Goal: Task Accomplishment & Management: Use online tool/utility

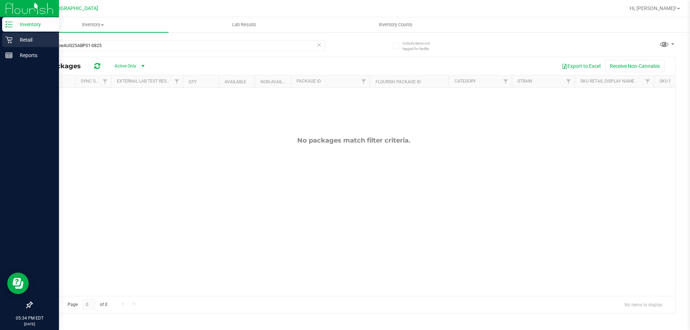
click at [15, 39] on p "Retail" at bounding box center [34, 40] width 43 height 9
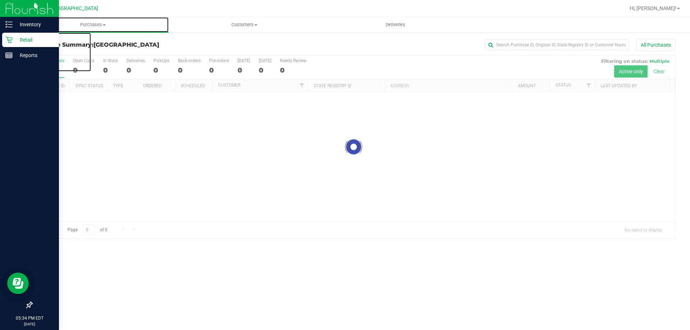
click at [107, 29] on uib-tab-heading "Purchases Summary of purchases Fulfillment All purchases" at bounding box center [92, 24] width 151 height 15
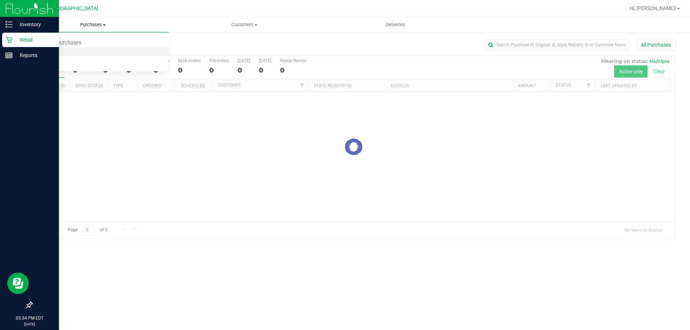
click at [68, 51] on li "Fulfillment" at bounding box center [92, 52] width 151 height 9
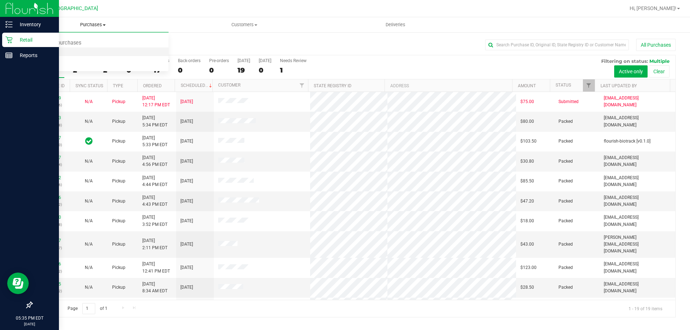
click at [55, 48] on li "Fulfillment" at bounding box center [92, 52] width 151 height 9
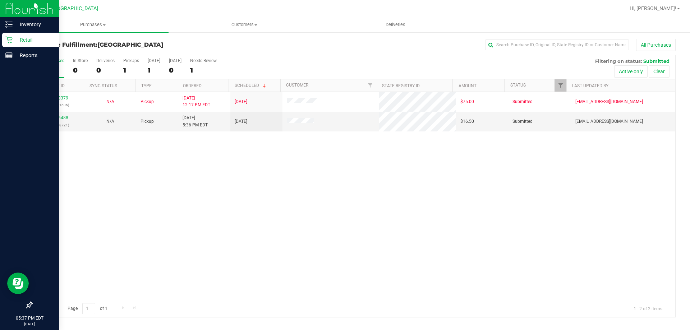
click at [357, 181] on div "11973379 (325661636) N/A Pickup [DATE] 12:17 PM EDT 9/19/2025 $75.00 Submitted …" at bounding box center [353, 196] width 643 height 208
click at [50, 116] on link "11976488" at bounding box center [58, 117] width 20 height 5
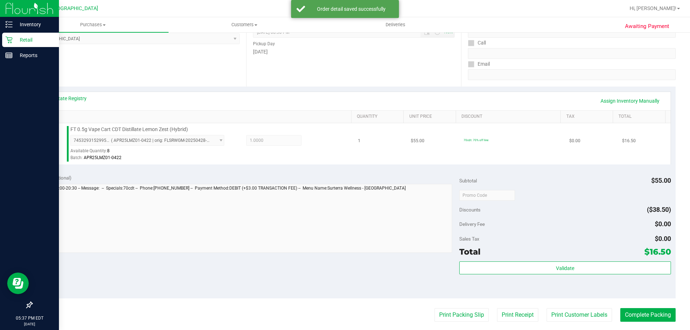
scroll to position [108, 0]
click at [469, 312] on button "Print Packing Slip" at bounding box center [461, 315] width 54 height 14
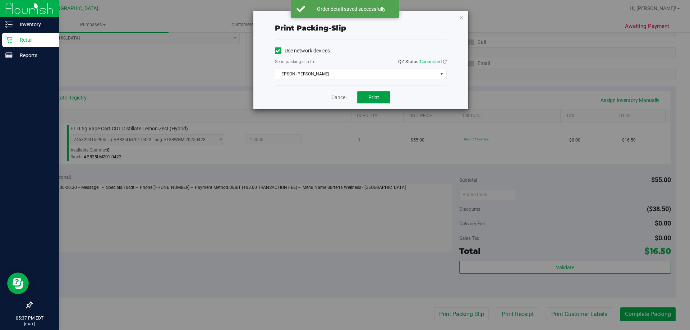
click at [375, 97] on span "Print" at bounding box center [373, 97] width 11 height 6
click at [336, 97] on link "Cancel" at bounding box center [338, 98] width 15 height 8
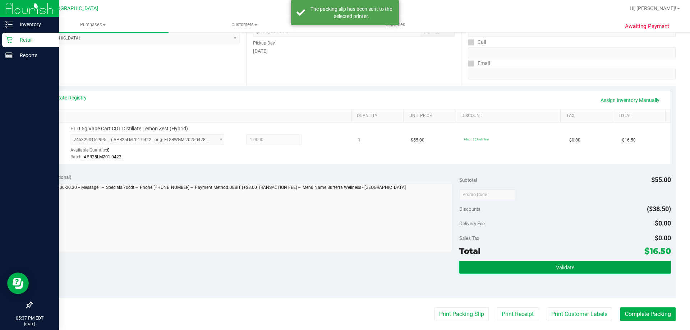
click at [607, 268] on button "Validate" at bounding box center [564, 267] width 211 height 13
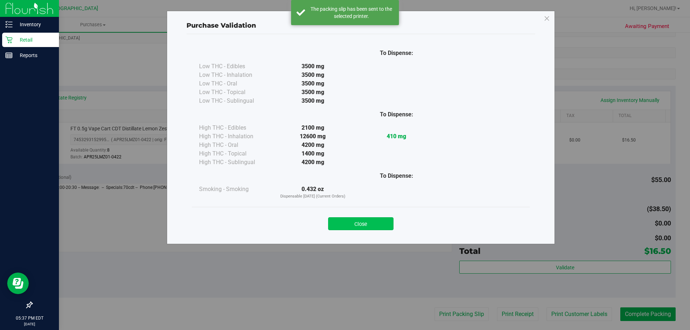
click at [378, 228] on button "Close" at bounding box center [360, 223] width 65 height 13
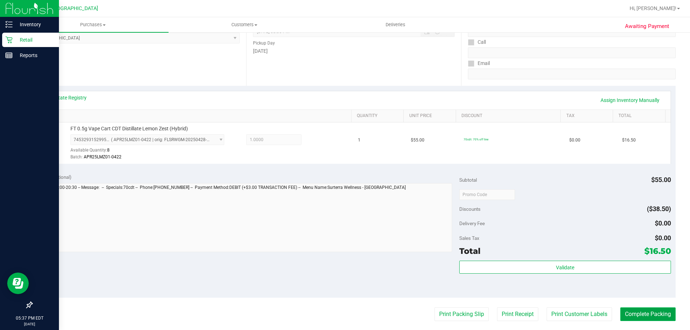
click at [642, 311] on button "Complete Packing" at bounding box center [647, 315] width 55 height 14
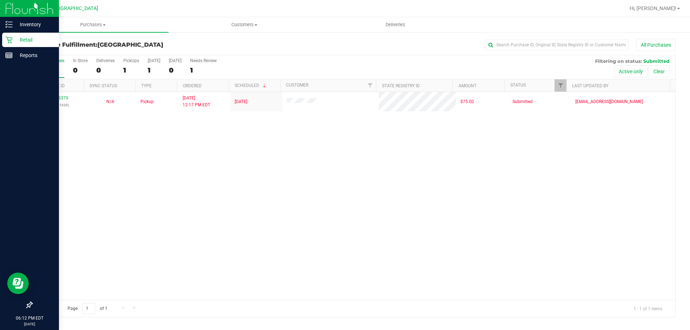
click at [192, 169] on div "11973379 (325661636) N/A Pickup [DATE] 12:17 PM EDT 9/19/2025 $75.00 Submitted …" at bounding box center [353, 196] width 643 height 208
